Goal: Information Seeking & Learning: Understand process/instructions

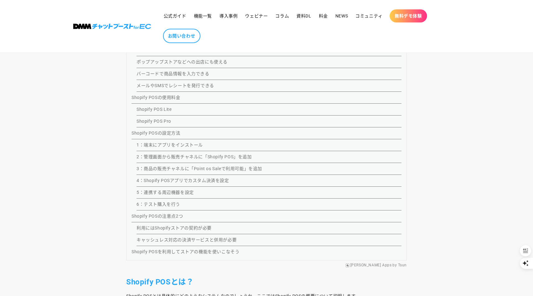
scroll to position [658, 0]
click at [191, 180] on link "4：Shopify POSアプリでカスタム決済を設定" at bounding box center [183, 179] width 93 height 5
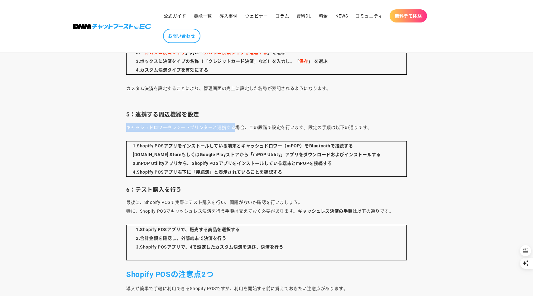
drag, startPoint x: 132, startPoint y: 127, endPoint x: 258, endPoint y: 126, distance: 126.6
click at [236, 125] on p "キャッシュドロワーやレシートプリンターと連携する場合、この段階で設定を行います。設定の手順は以下の通りです。" at bounding box center [266, 127] width 281 height 9
click at [292, 127] on p "キャッシュドロワーやレシートプリンターと連携する場合、この段階で設定を行います。設定の手順は以下の通りです。" at bounding box center [266, 127] width 281 height 9
drag, startPoint x: 170, startPoint y: 201, endPoint x: 151, endPoint y: 202, distance: 19.0
click at [144, 201] on p "最後に、Shopify POSで実際にテスト購入を行い、問題がないか確認を行いましょう。 特に、Shopify POSでキャッシュレス決済を行う手順は覚えてお…" at bounding box center [266, 206] width 281 height 17
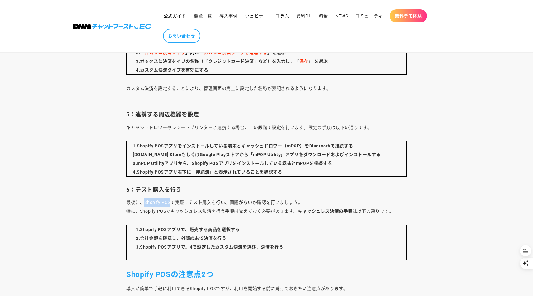
copy p "Shopify POS"
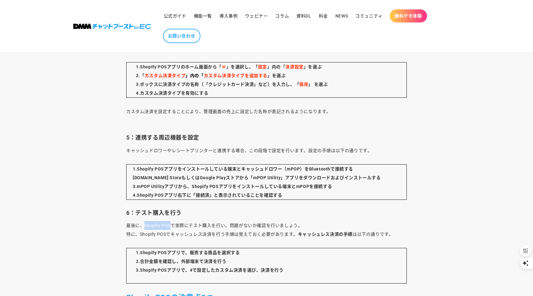
scroll to position [3453, 0]
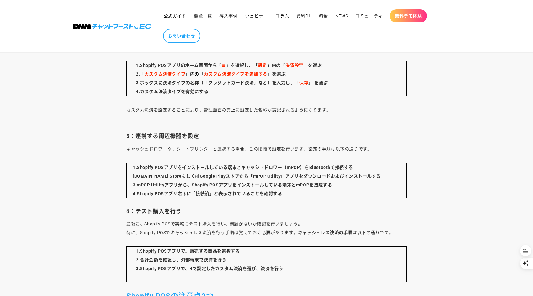
drag, startPoint x: 210, startPoint y: 237, endPoint x: 204, endPoint y: 231, distance: 9.0
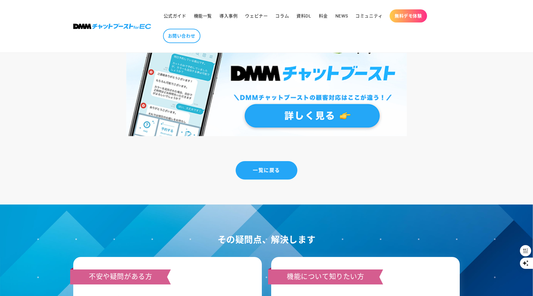
scroll to position [4251, 0]
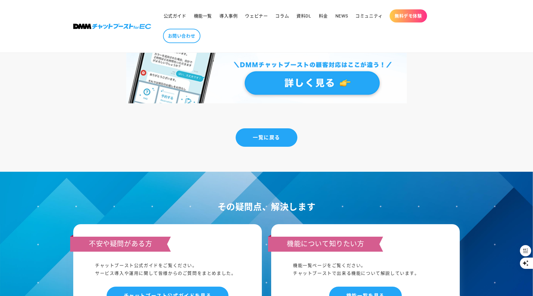
drag, startPoint x: 47, startPoint y: 57, endPoint x: 18, endPoint y: 5, distance: 59.5
